Goal: Find specific page/section: Find specific page/section

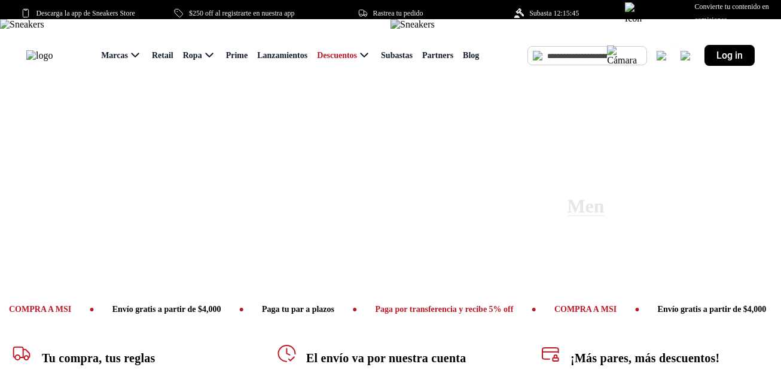
click at [435, 30] on img at bounding box center [413, 24] width 44 height 11
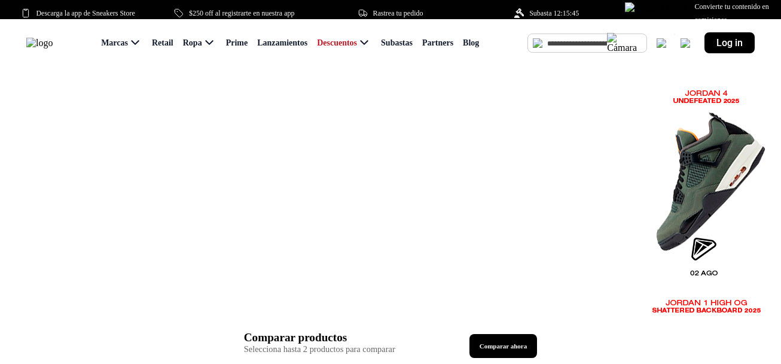
click at [281, 48] on span "Lanzamientos" at bounding box center [282, 43] width 50 height 10
click at [279, 48] on span "Lanzamientos" at bounding box center [282, 43] width 50 height 10
